Goal: Task Accomplishment & Management: Complete application form

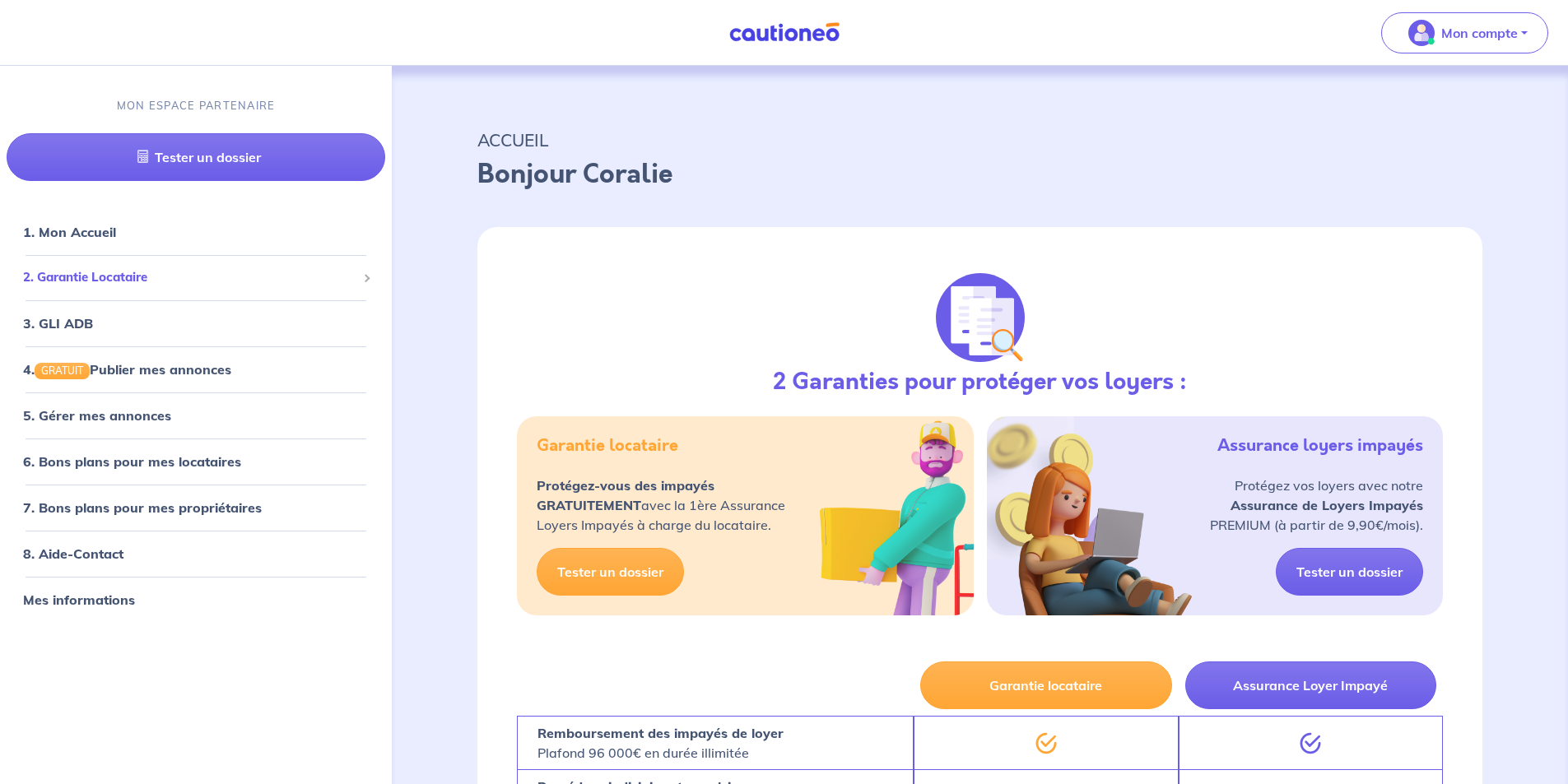
click at [116, 274] on span "2. Garantie Locataire" at bounding box center [190, 278] width 334 height 19
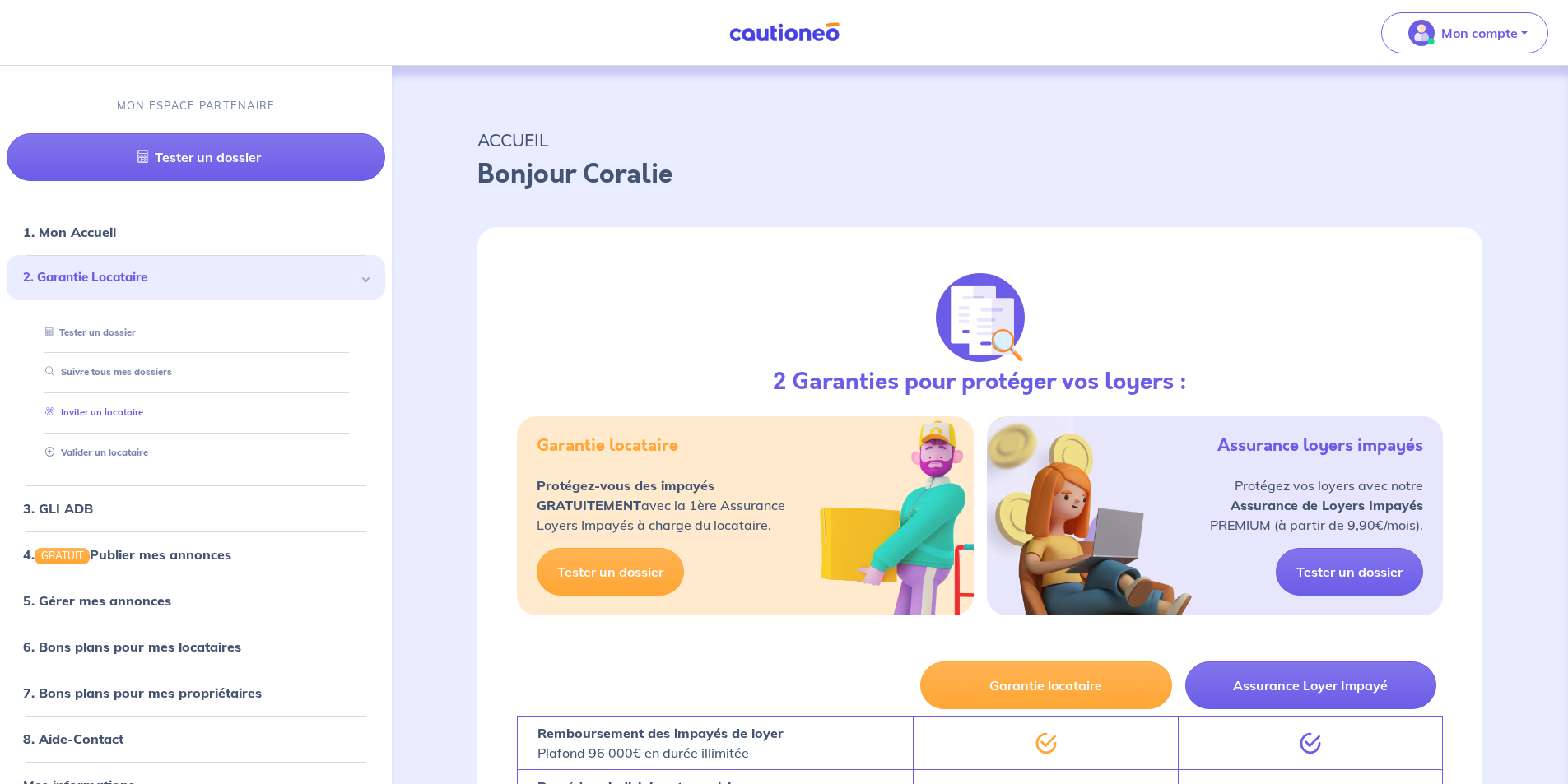
click at [114, 412] on link "Inviter un locataire" at bounding box center [91, 412] width 104 height 11
select select "FR"
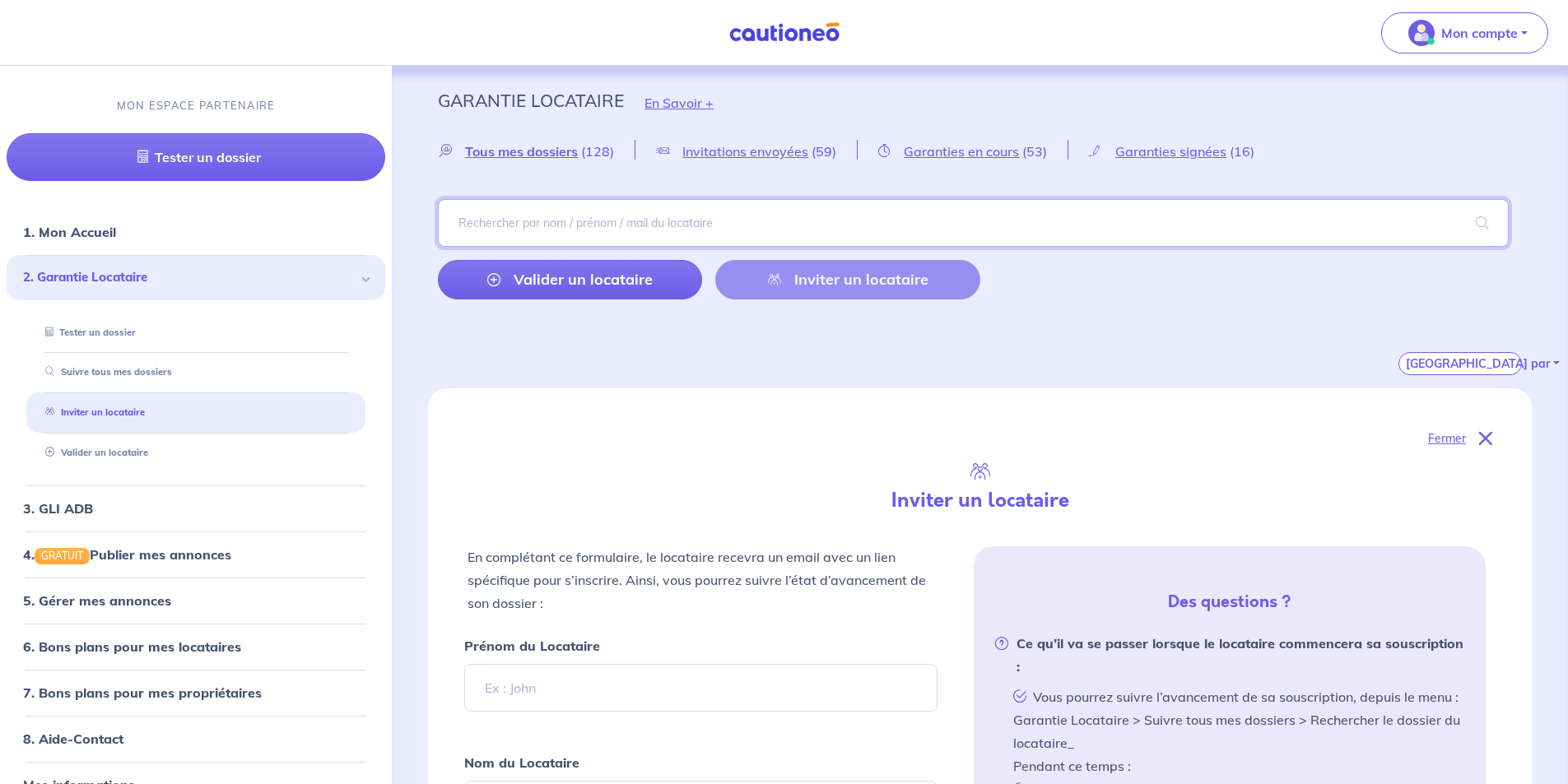
click at [604, 230] on input "search" at bounding box center [973, 222] width 1071 height 48
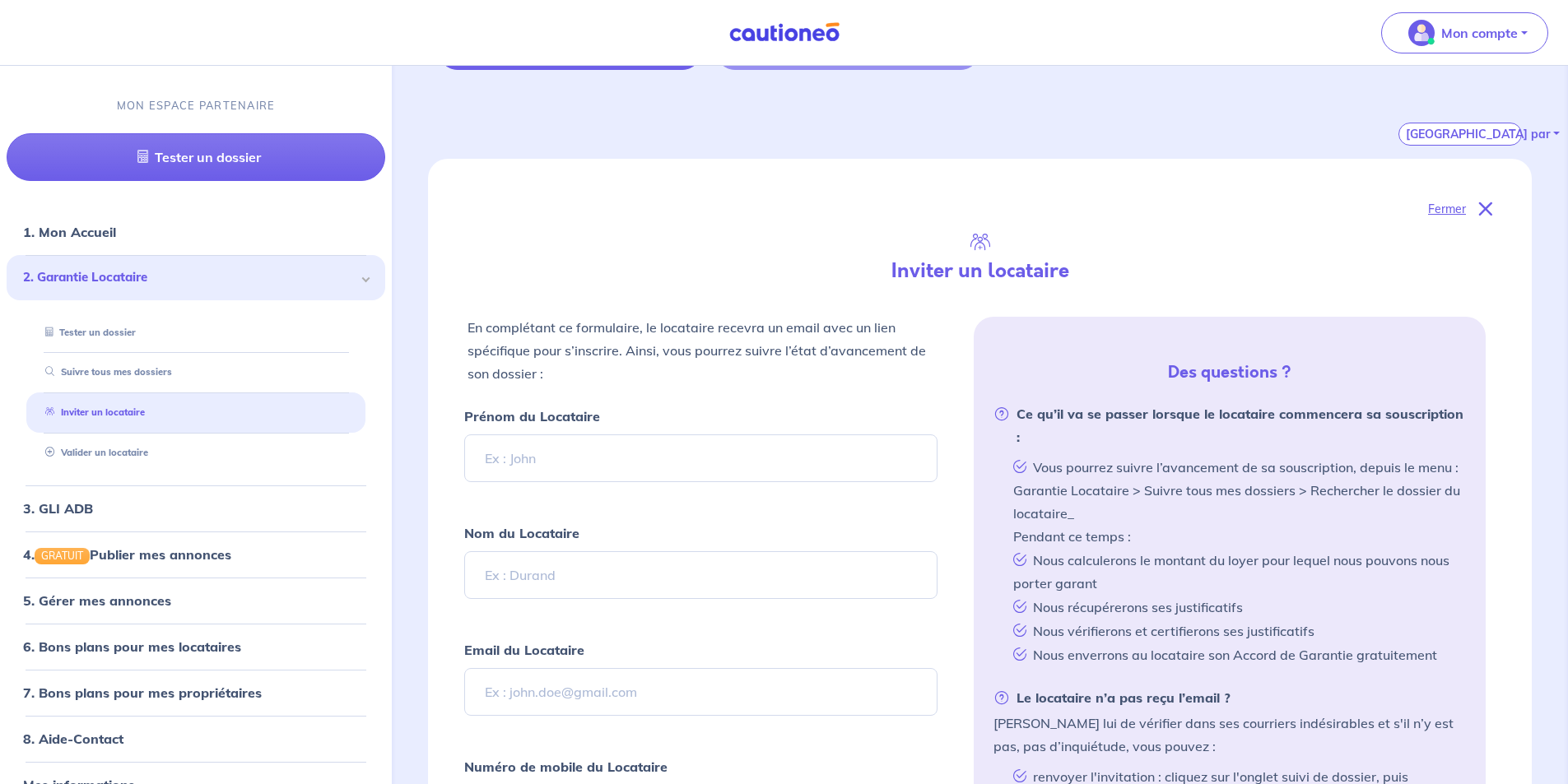
scroll to position [329, 0]
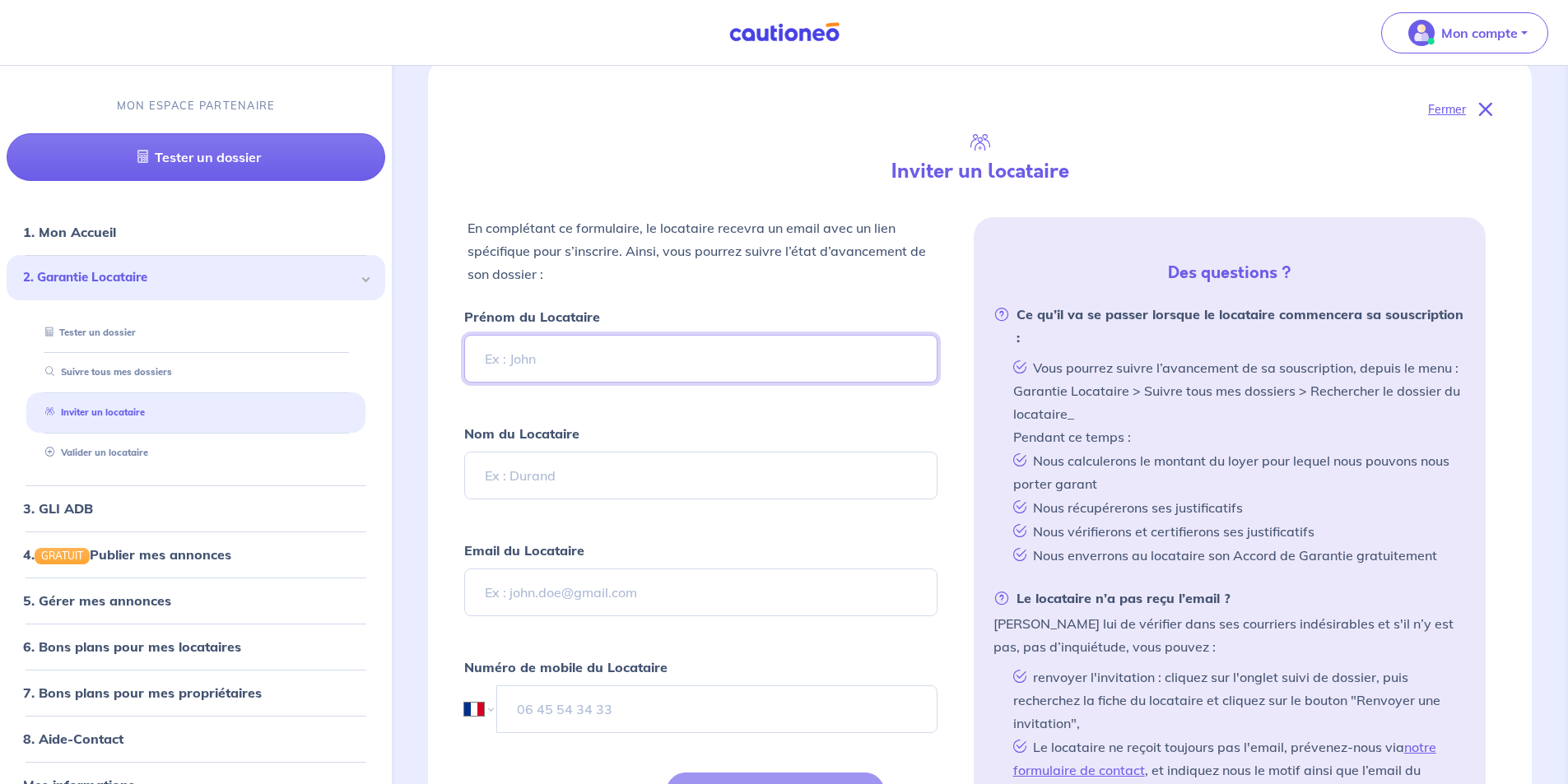
click at [601, 366] on input "Prénom du Locataire" at bounding box center [700, 359] width 473 height 48
click at [575, 465] on input "Nom du Locataire" at bounding box center [700, 475] width 473 height 48
type input "a"
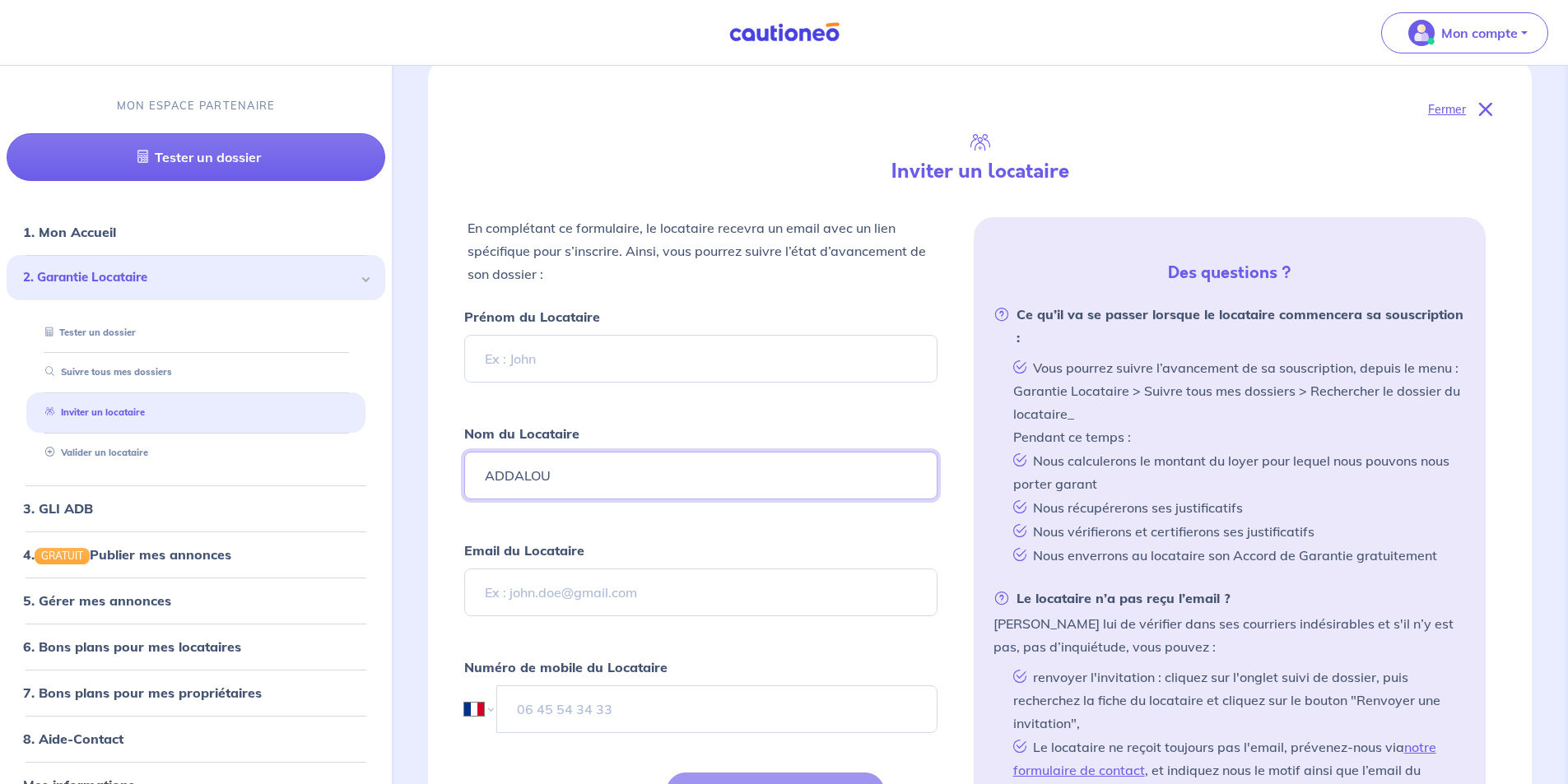
type input "ADDALOU"
click at [620, 352] on input "Prénom du Locataire" at bounding box center [700, 359] width 473 height 48
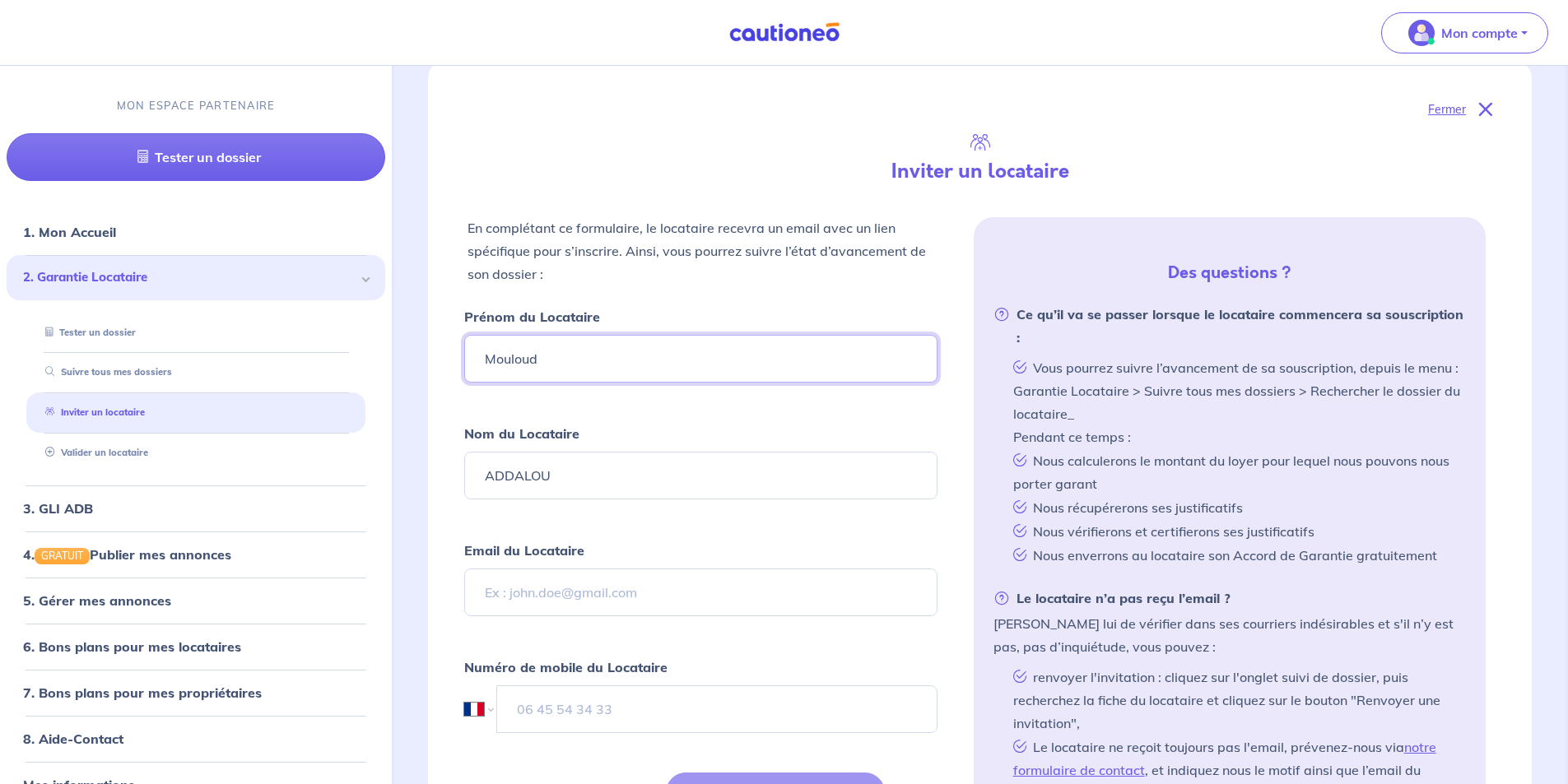
type input "Mouloud"
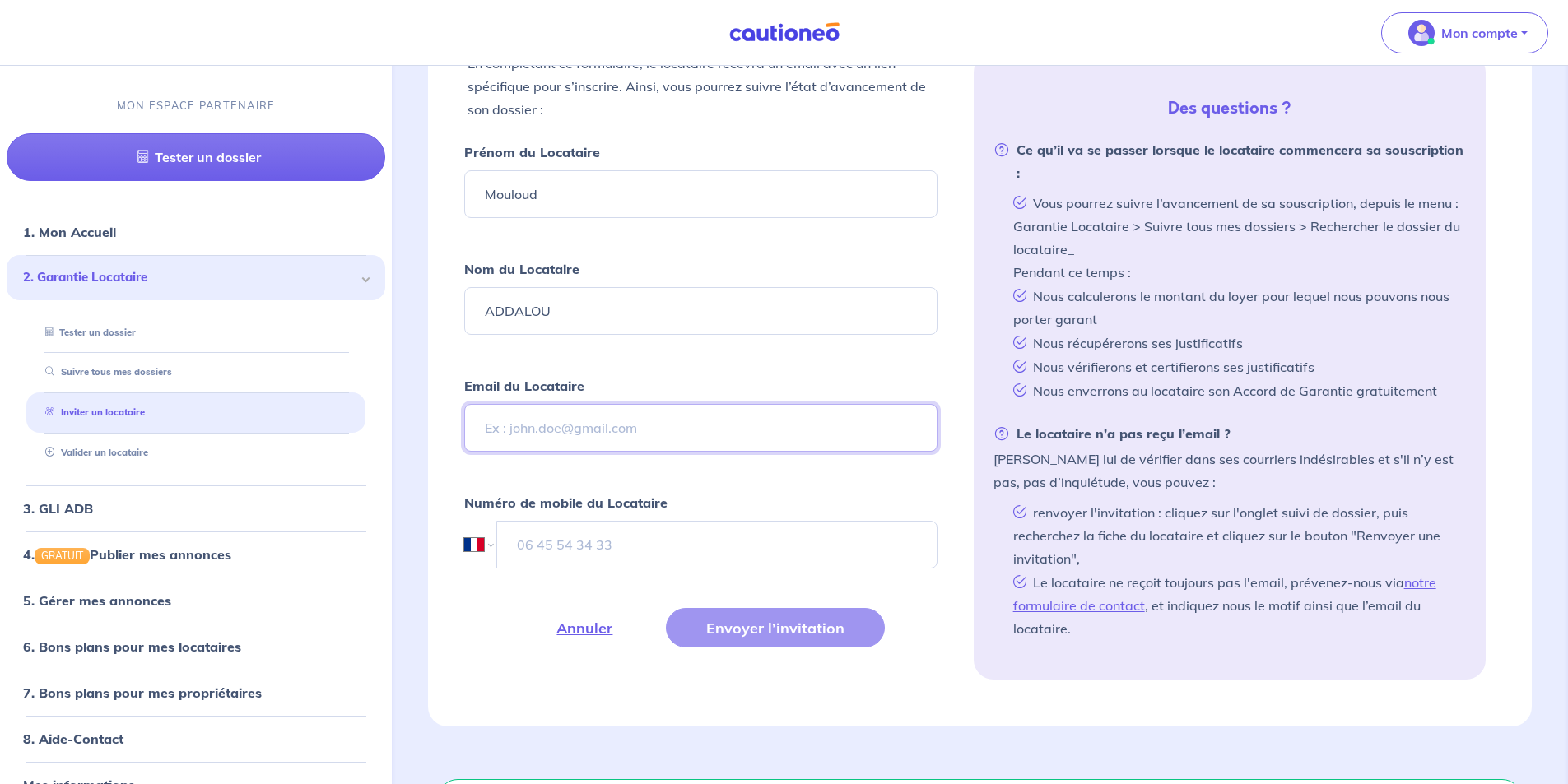
click at [678, 417] on input "Email du Locataire" at bounding box center [700, 427] width 473 height 48
paste input "[EMAIL_ADDRESS][DOMAIN_NAME]"
type input "[EMAIL_ADDRESS][DOMAIN_NAME]"
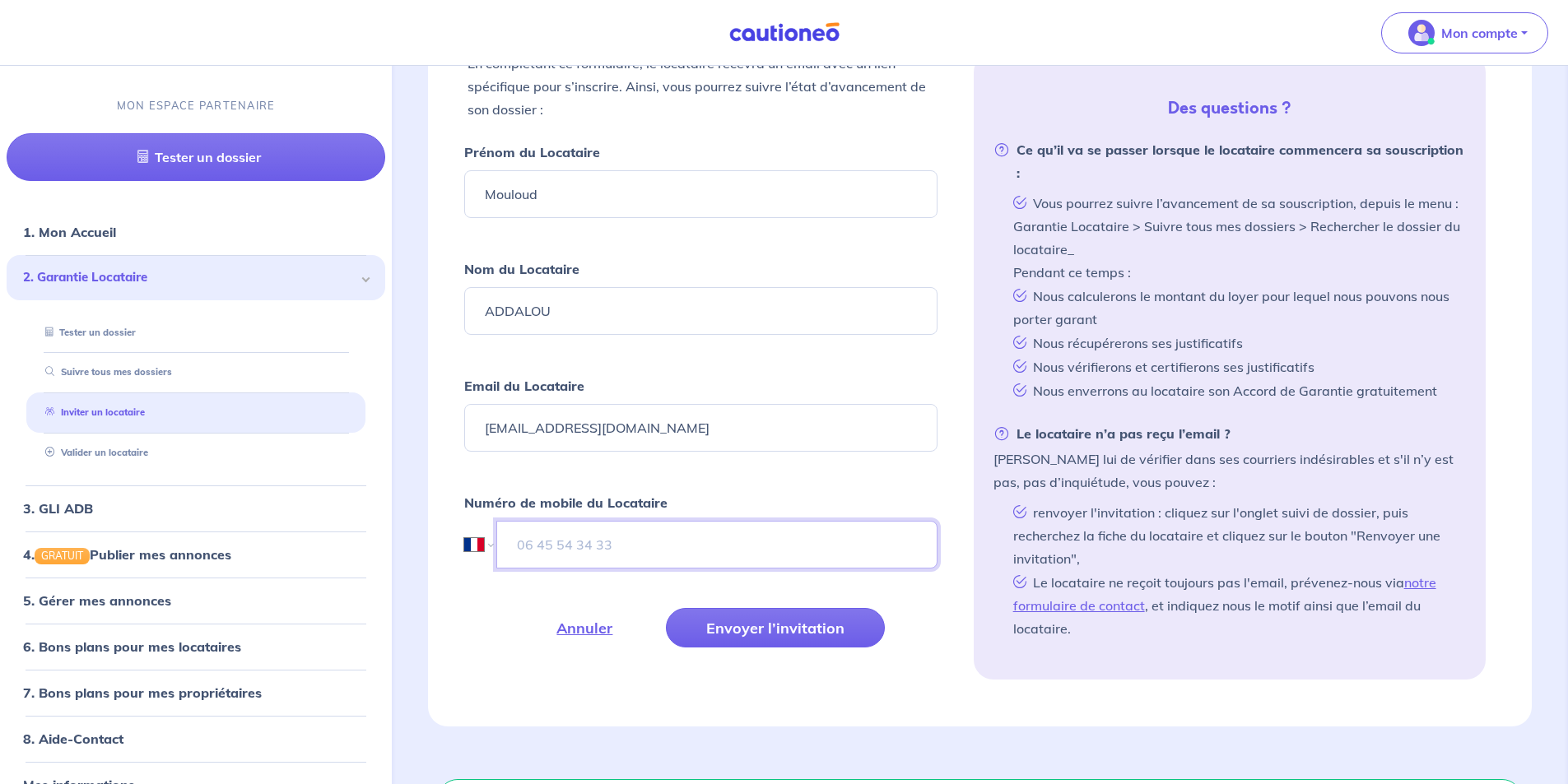
click at [573, 544] on input "tel" at bounding box center [716, 544] width 440 height 48
type input "06 58 16 73 95"
click at [749, 618] on button "Envoyer l’invitation" at bounding box center [776, 627] width 219 height 39
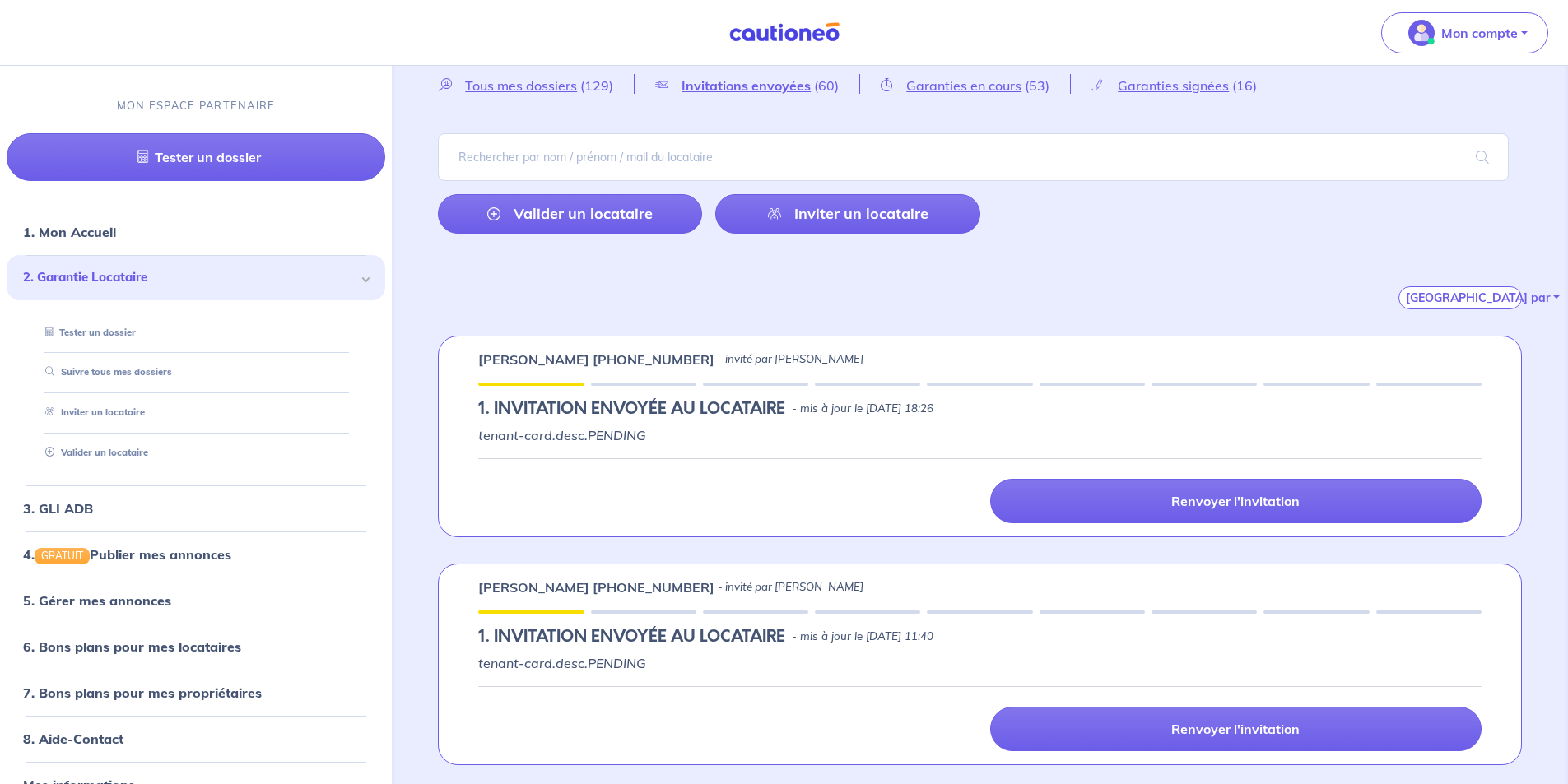
scroll to position [165, 0]
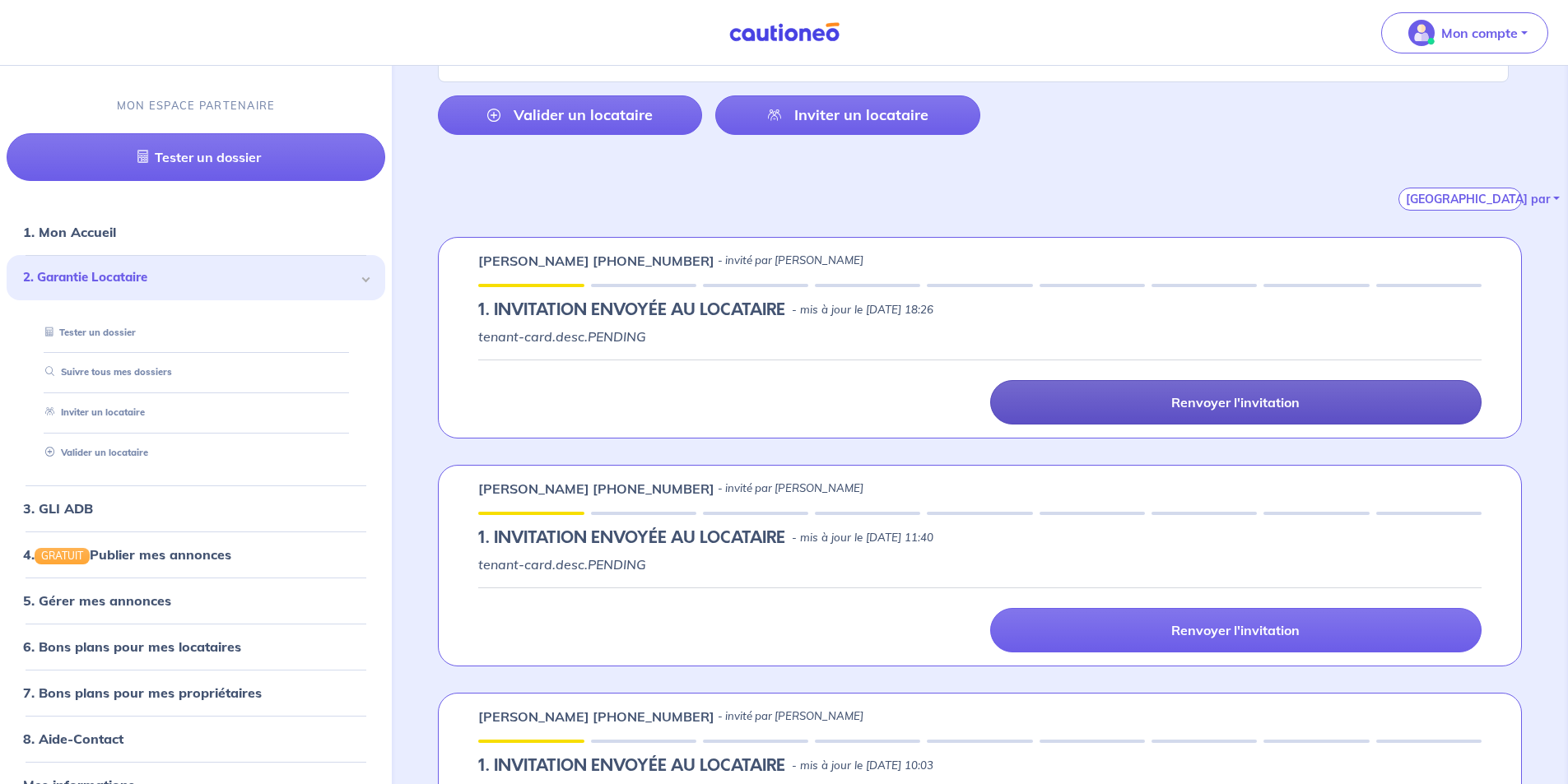
click at [1190, 399] on p "Renvoyer l'invitation" at bounding box center [1235, 402] width 129 height 16
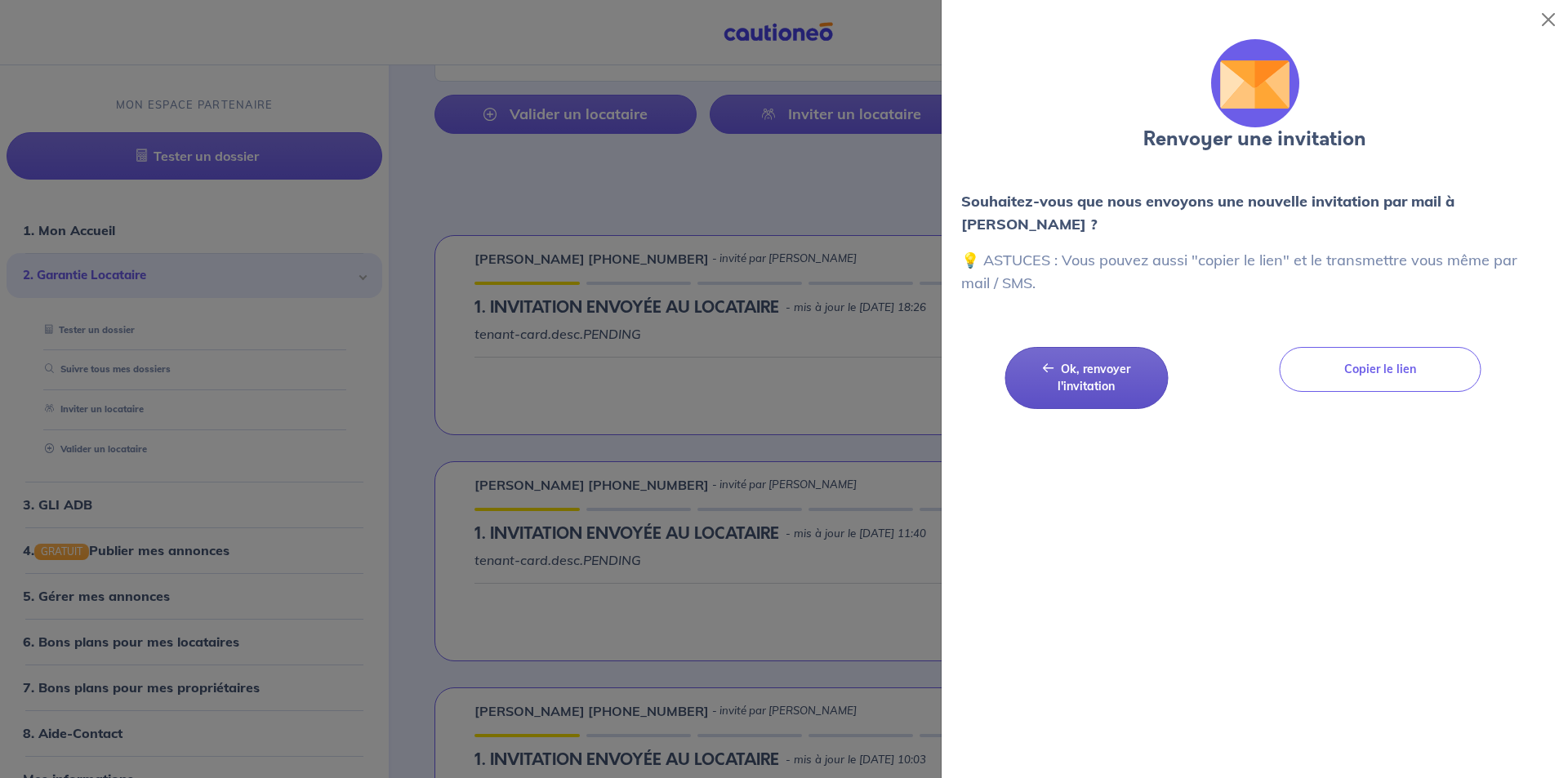
click at [1090, 375] on span "Ok, renvoyer l'invitation" at bounding box center [1094, 377] width 72 height 32
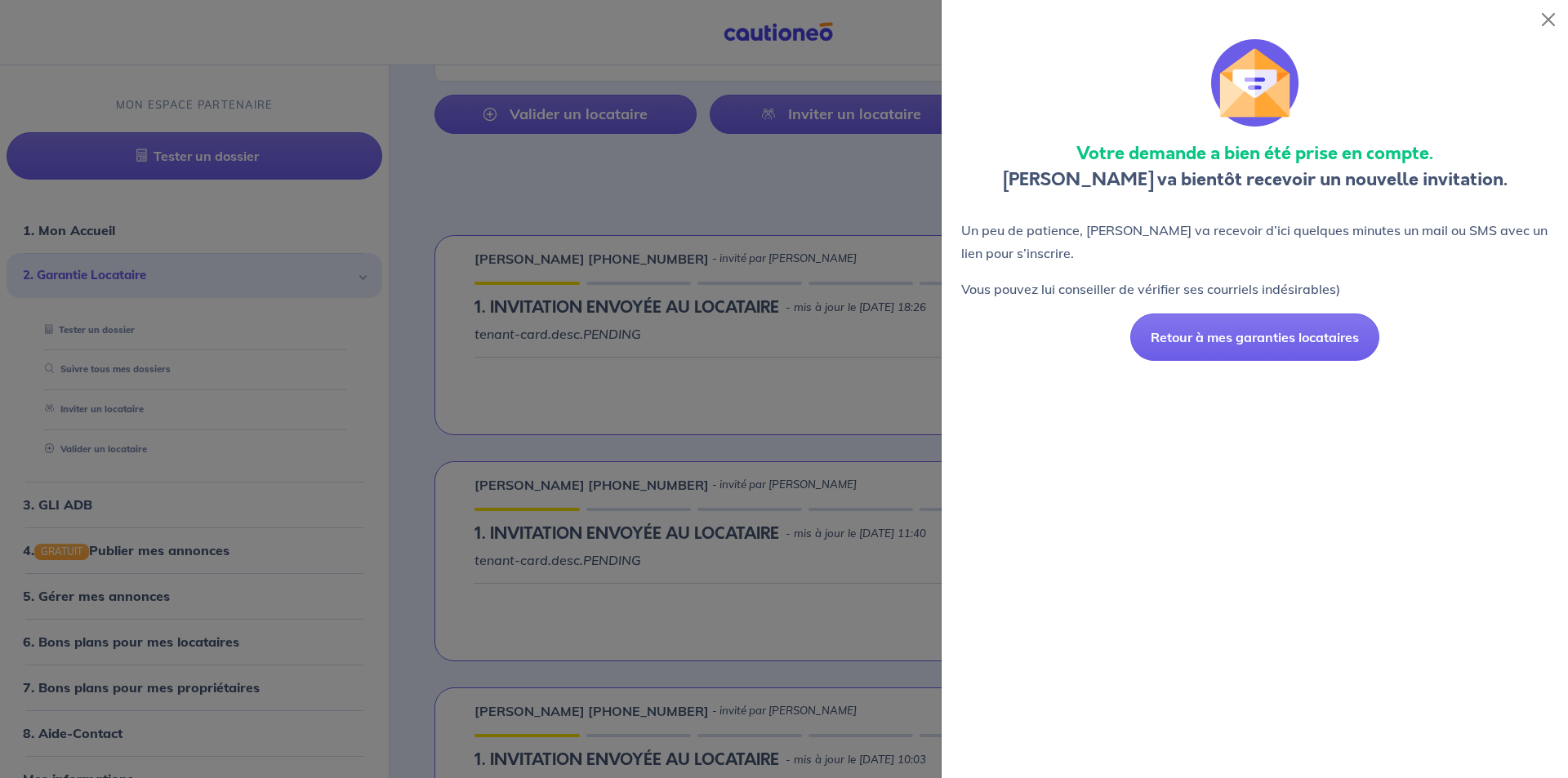
click at [889, 375] on div at bounding box center [784, 389] width 1568 height 778
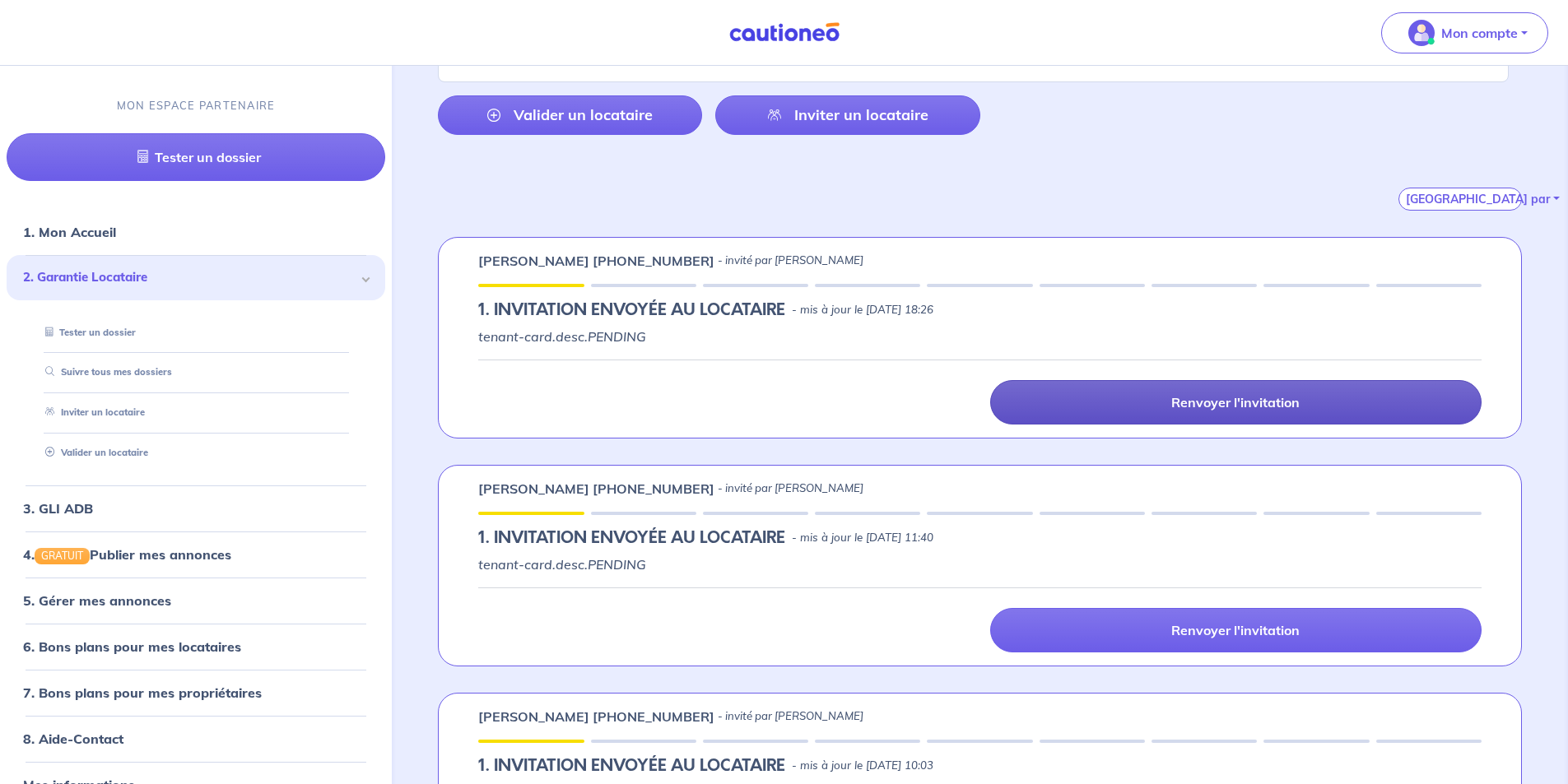
click at [1071, 385] on link "Renvoyer l'invitation" at bounding box center [1236, 402] width 492 height 44
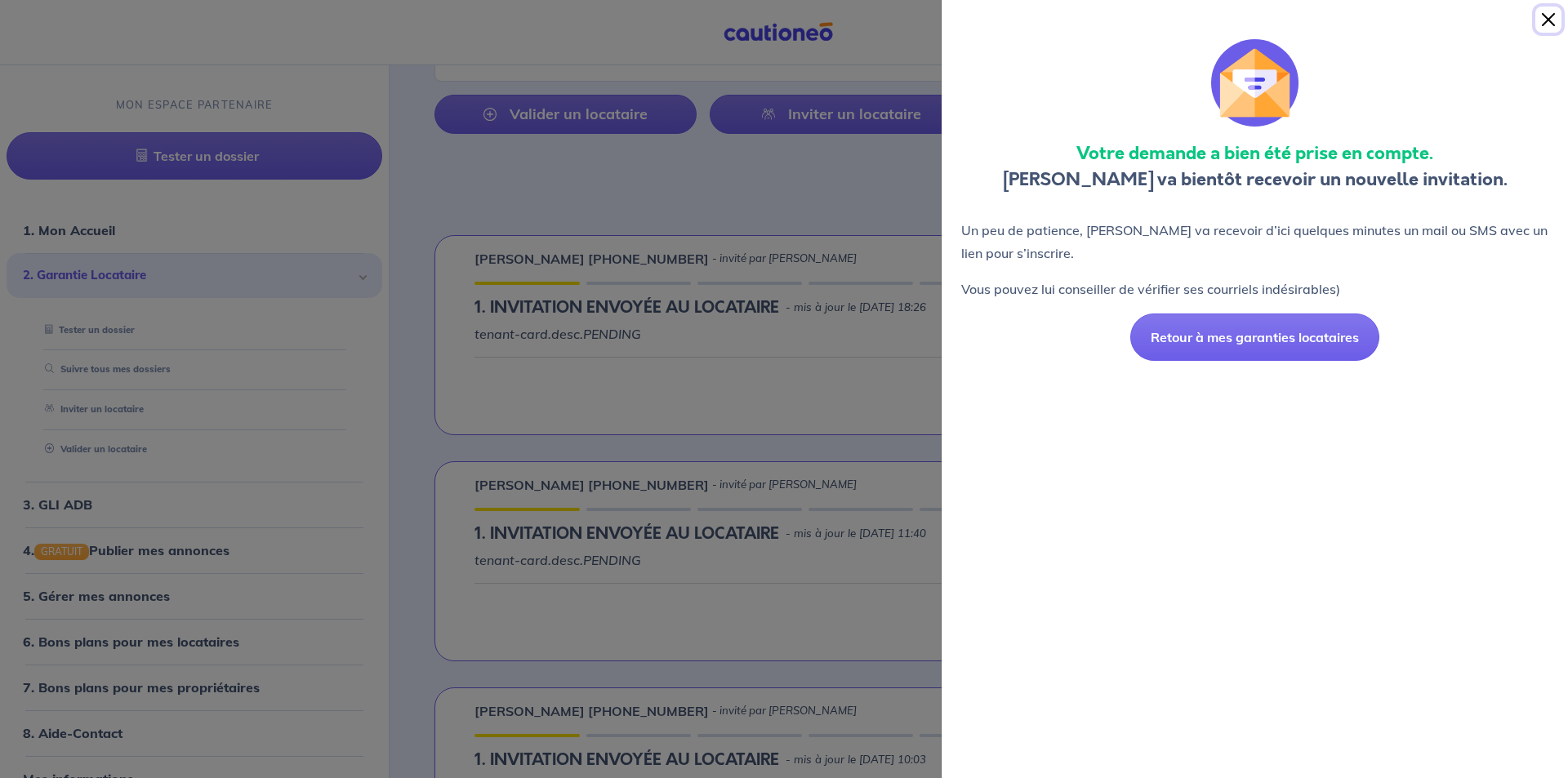
click at [1545, 28] on button "Close" at bounding box center [1548, 20] width 26 height 26
